Goal: Task Accomplishment & Management: Manage account settings

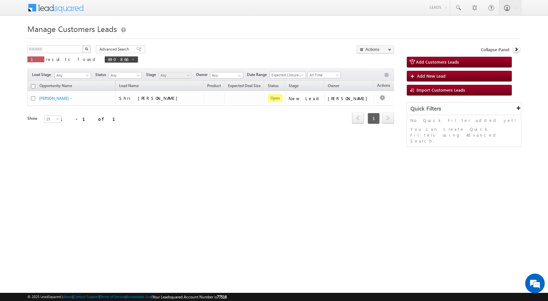
click at [177, 148] on div "Manage Customers Leads Customers Leads updated successfully. 690866 X 1 results…" at bounding box center [273, 103] width 493 height 163
click at [86, 47] on button "button" at bounding box center [86, 49] width 8 height 8
drag, startPoint x: 59, startPoint y: 45, endPoint x: 25, endPoint y: 47, distance: 34.7
click at [25, 47] on body "Menu [PERSON_NAME] sitar a6@ks erve." at bounding box center [274, 92] width 548 height 185
click at [45, 51] on input "690866" at bounding box center [55, 49] width 56 height 8
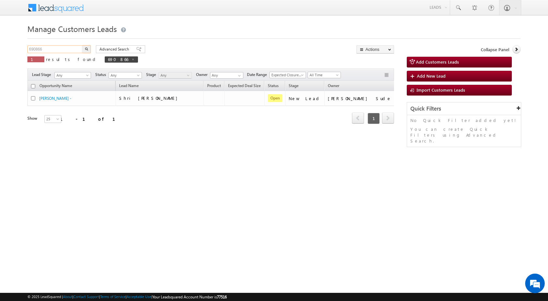
click at [45, 51] on input "690866" at bounding box center [55, 49] width 56 height 8
paste input "701429"
type input "701429"
click at [85, 49] on button "button" at bounding box center [86, 49] width 8 height 8
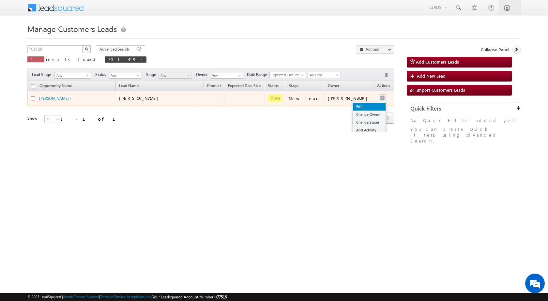
click at [362, 107] on link "Edit" at bounding box center [369, 107] width 33 height 8
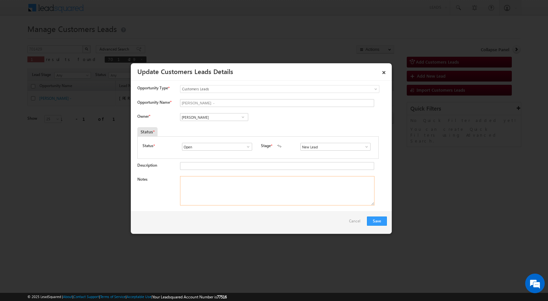
paste textarea "701429 / Sachin Singh / 8957889506 / CONSTRUCTION / OWNER FATHER - AGE 50 YEARS…"
click at [204, 197] on textarea "701429 / Sachin Singh / 8957889506 / CONSTRUCTION / OWNER FATHER - AGE 50 YEARS…" at bounding box center [277, 190] width 194 height 29
type textarea "701429 / Sachin Singh / 8957889506 / CONSTRUCTION / OWNER FATHER - AGE 50 YEARS…"
drag, startPoint x: 244, startPoint y: 117, endPoint x: 236, endPoint y: 119, distance: 9.2
click at [244, 117] on span at bounding box center [243, 117] width 7 height 5
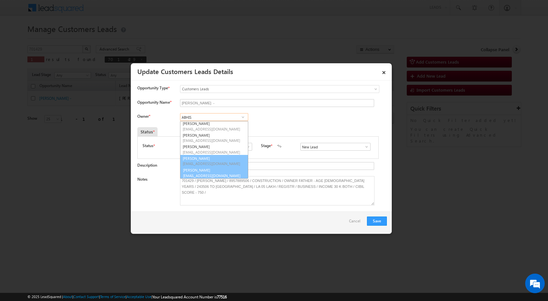
scroll to position [48, 0]
click at [227, 174] on span "abhishek.yadav1@sgrlimited.in" at bounding box center [212, 175] width 59 height 5
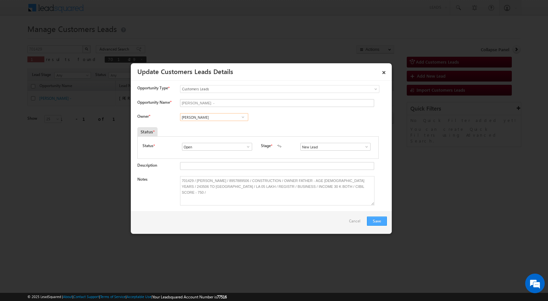
type input "Abhishek Yadav"
click at [373, 218] on button "Save" at bounding box center [377, 221] width 20 height 9
